Goal: Information Seeking & Learning: Learn about a topic

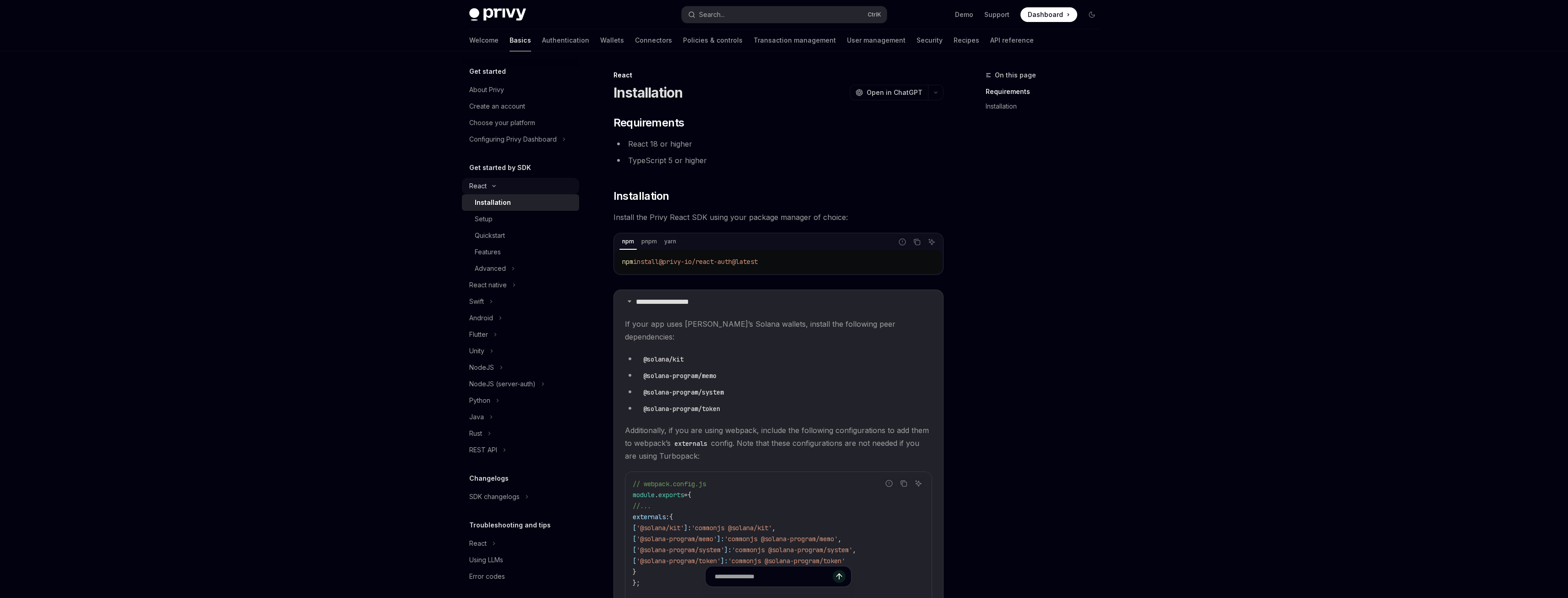
click at [489, 185] on icon "Toggle React section" at bounding box center [494, 186] width 11 height 4
click at [488, 331] on button "Java" at bounding box center [520, 334] width 118 height 16
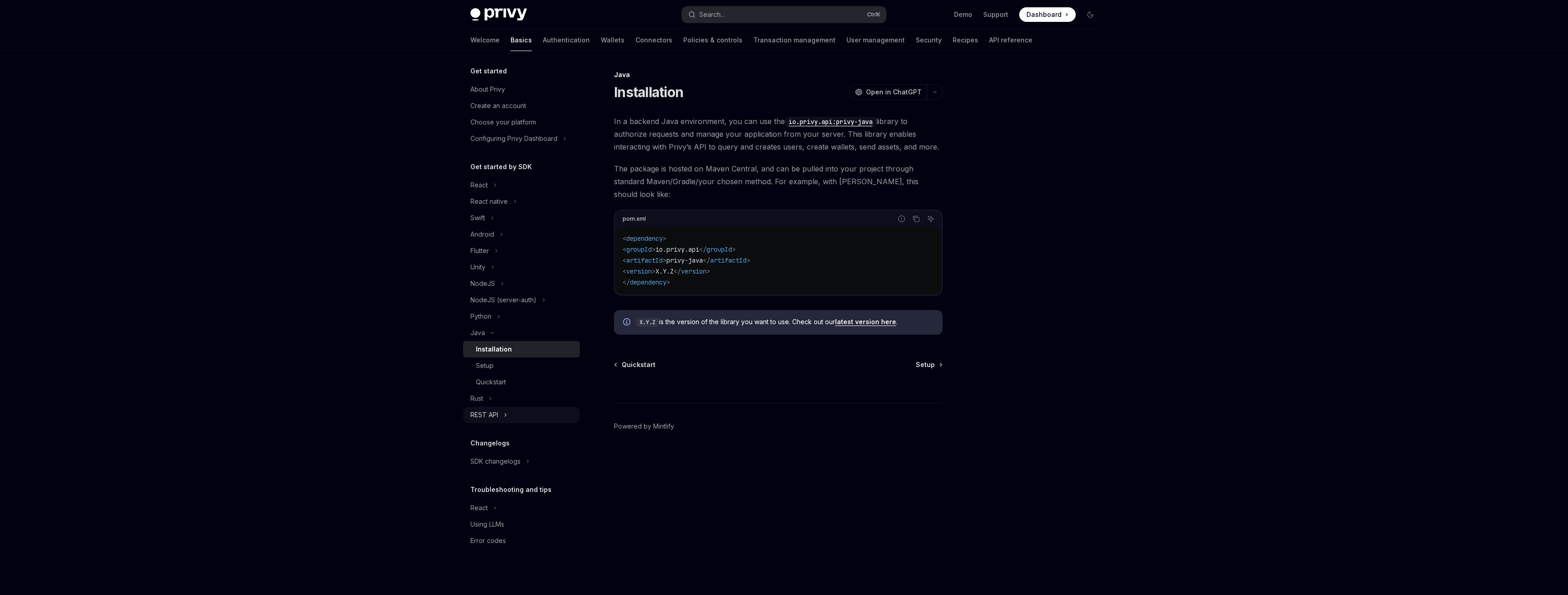
click at [497, 411] on div "REST API" at bounding box center [484, 415] width 28 height 11
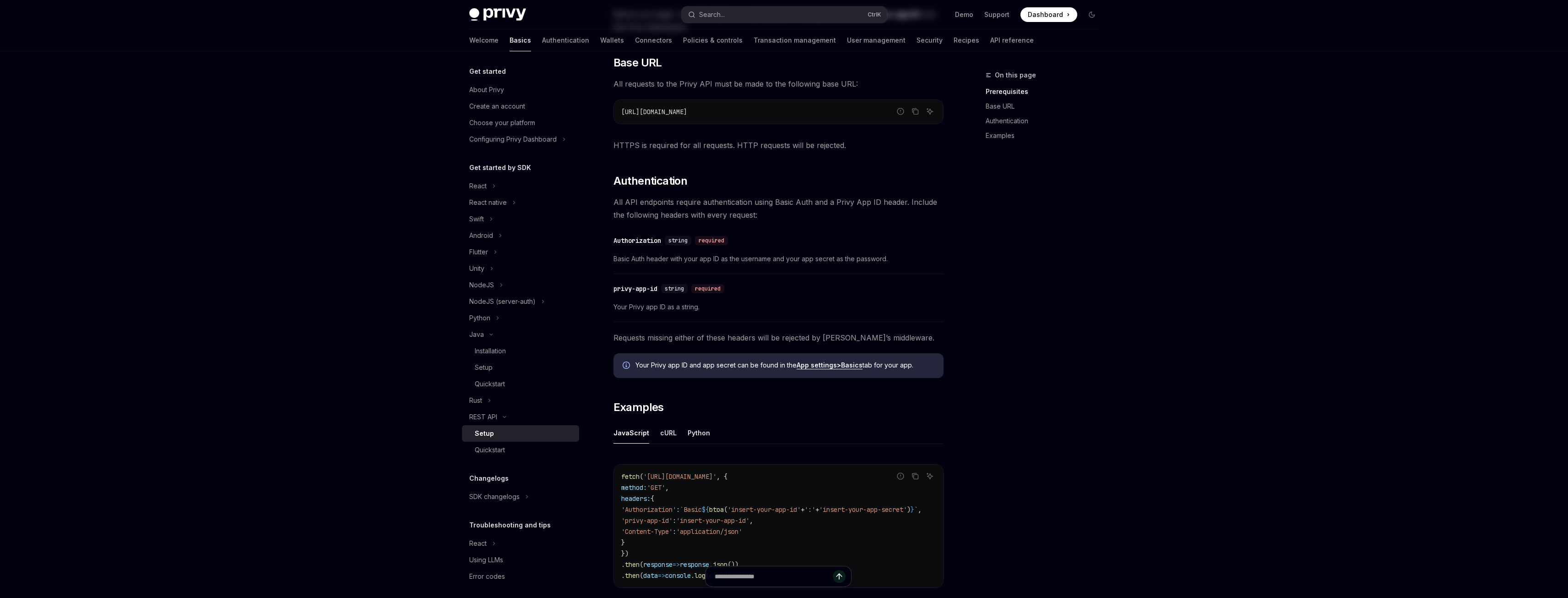
scroll to position [138, 0]
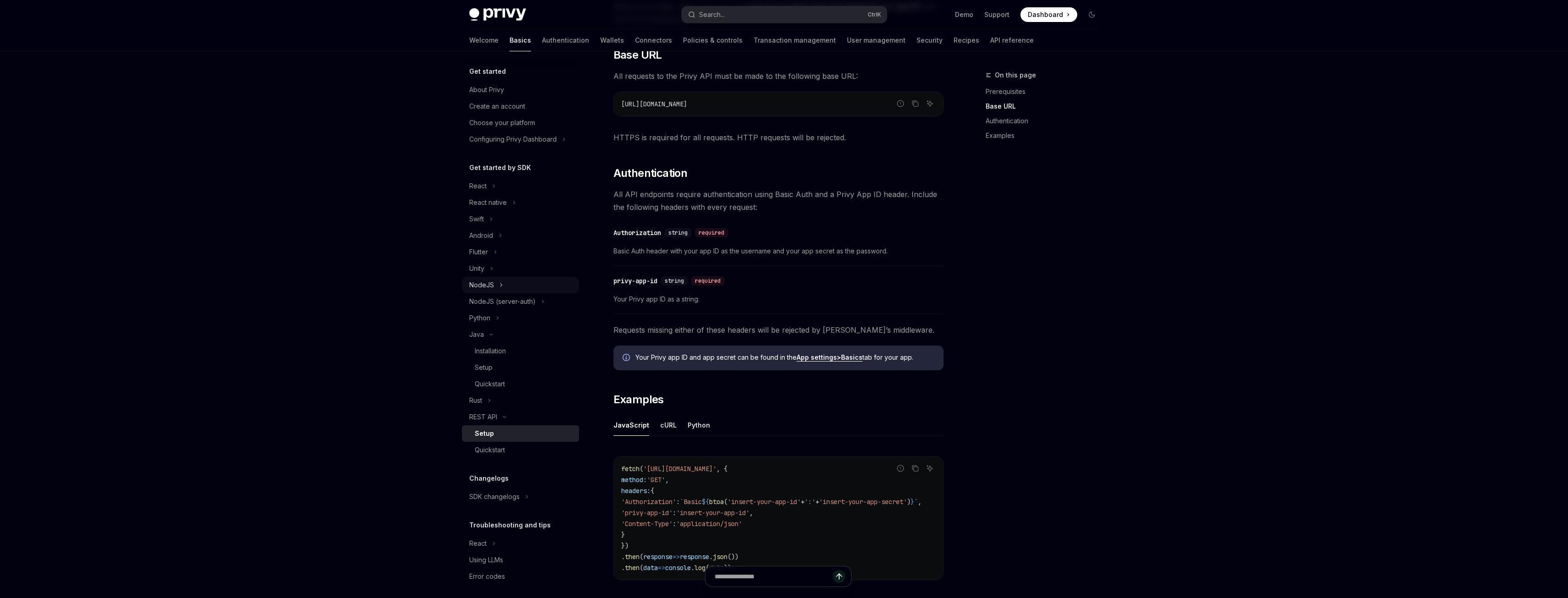
click at [501, 282] on icon "Toggle NodeJS section" at bounding box center [501, 285] width 4 height 11
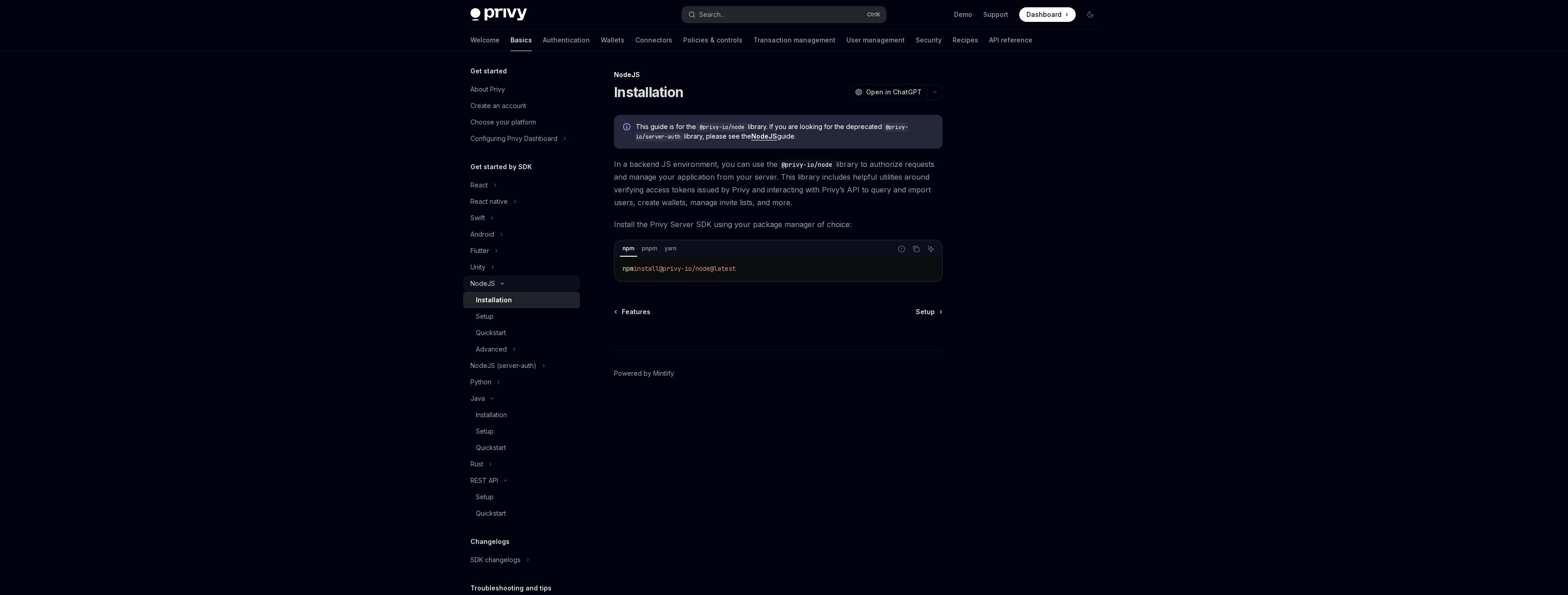
click at [499, 281] on button "NodeJS" at bounding box center [522, 283] width 117 height 16
click at [511, 45] on link "Basics" at bounding box center [522, 40] width 21 height 22
type textarea "*"
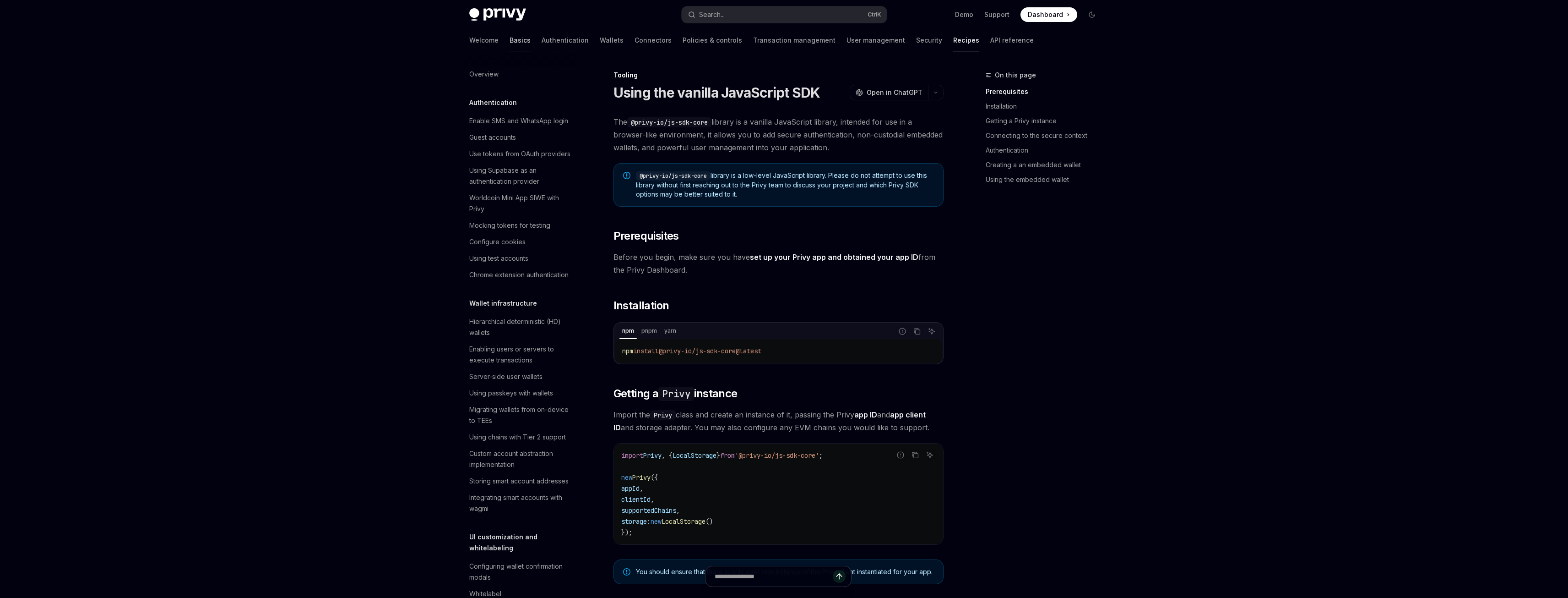
click at [509, 39] on link "Basics" at bounding box center [519, 40] width 21 height 22
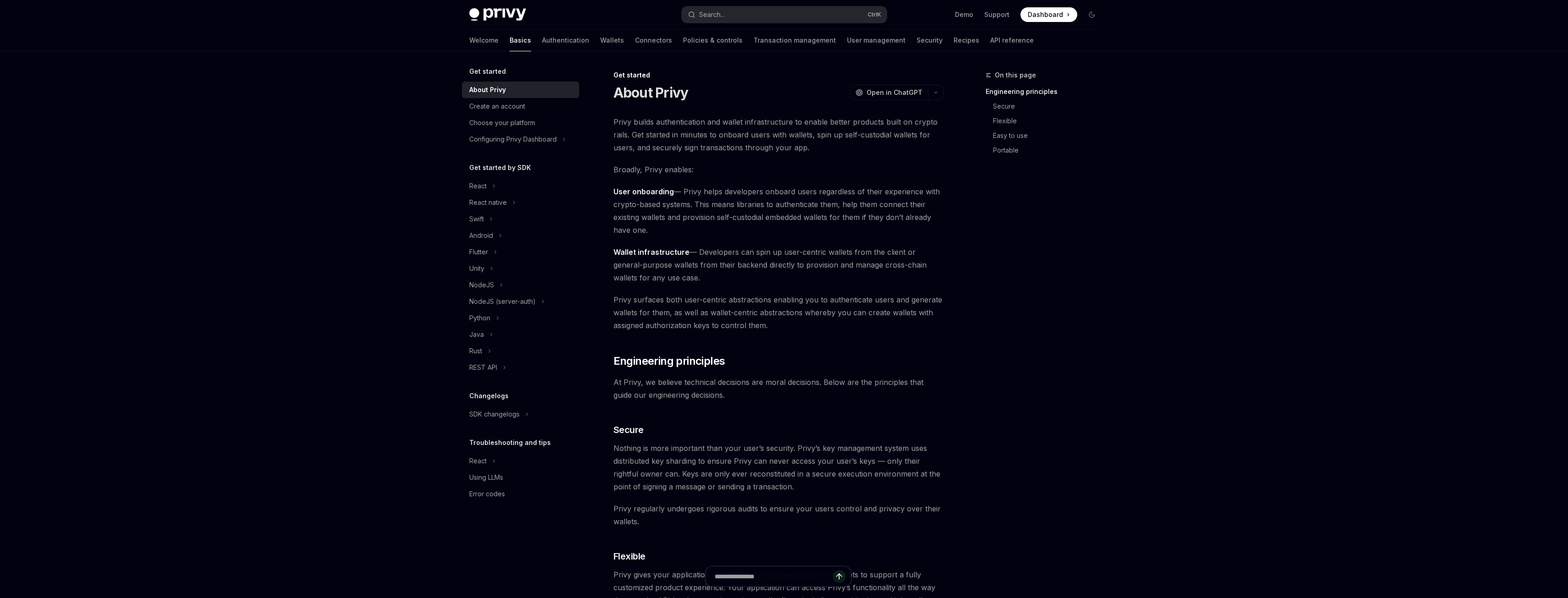
click at [499, 168] on h5 "Get started by SDK" at bounding box center [500, 168] width 61 height 11
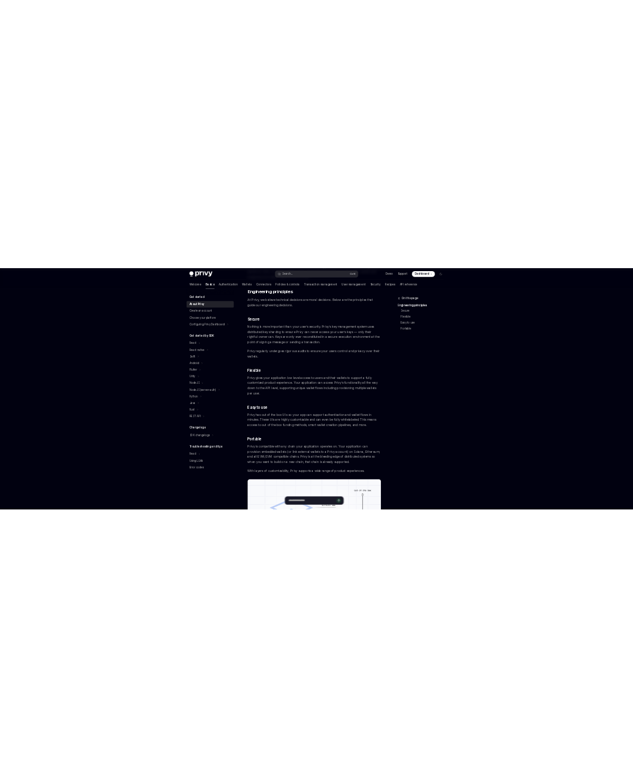
scroll to position [596, 0]
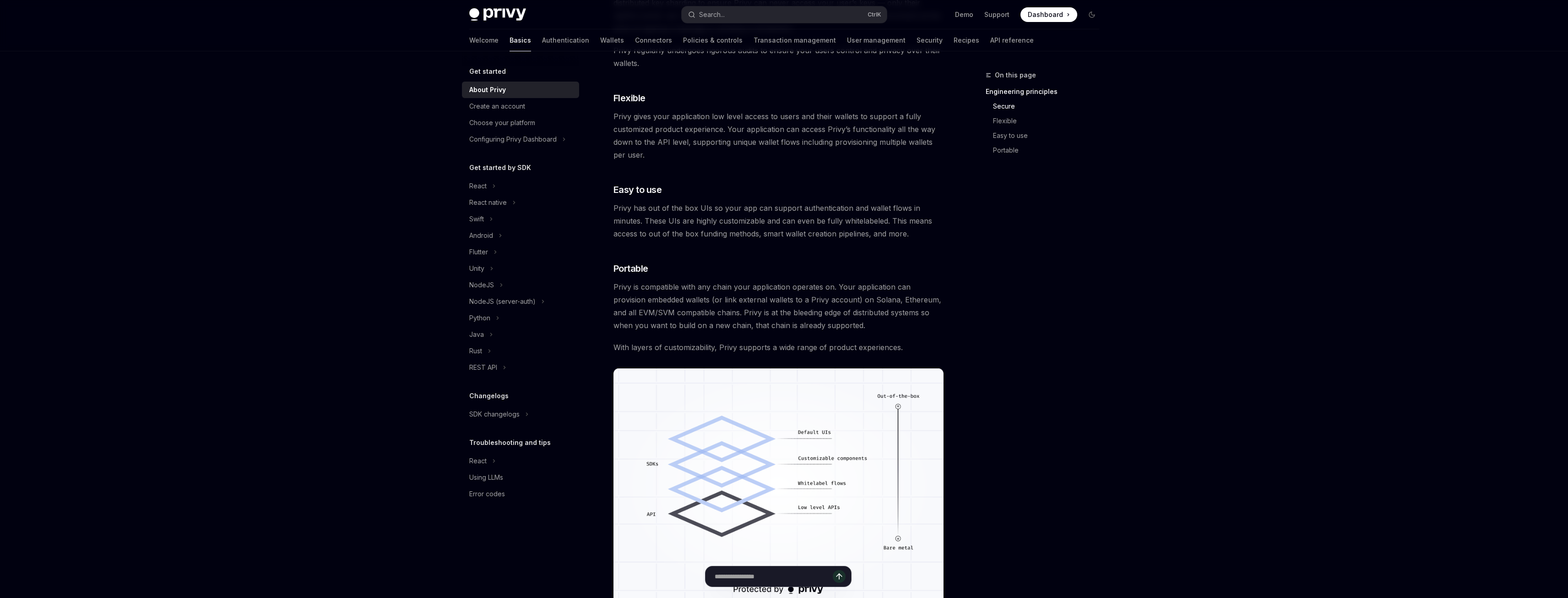
click at [1420, 302] on div "Skip to main content Privy Docs home page Search... Ctrl K Demo Support Dashboa…" at bounding box center [784, 147] width 1568 height 1211
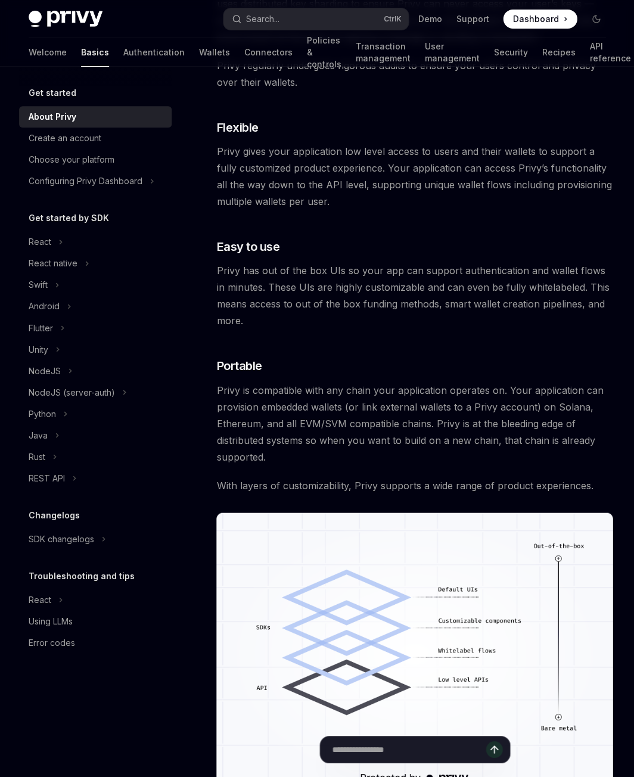
type textarea "*"
